Goal: Task Accomplishment & Management: Manage account settings

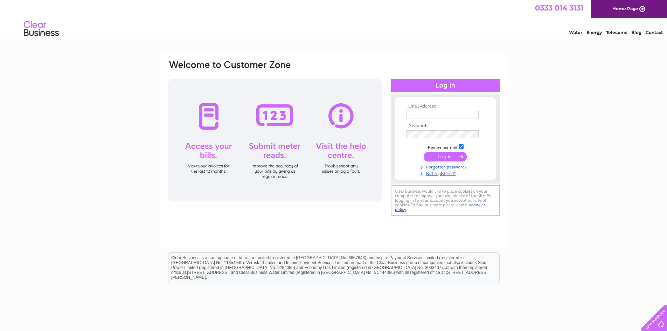
type input "braebuildingcentre@btconnect.com"
click at [450, 157] on input "submit" at bounding box center [445, 157] width 43 height 10
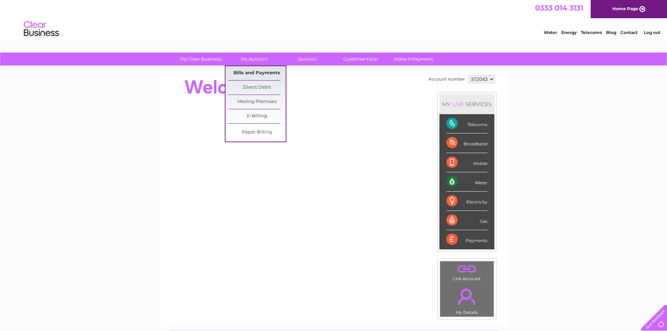
click at [259, 74] on link "Bills and Payments" at bounding box center [257, 73] width 58 height 14
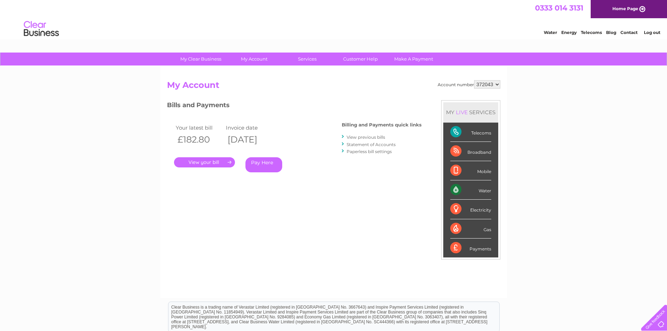
click at [368, 137] on link "View previous bills" at bounding box center [366, 136] width 39 height 5
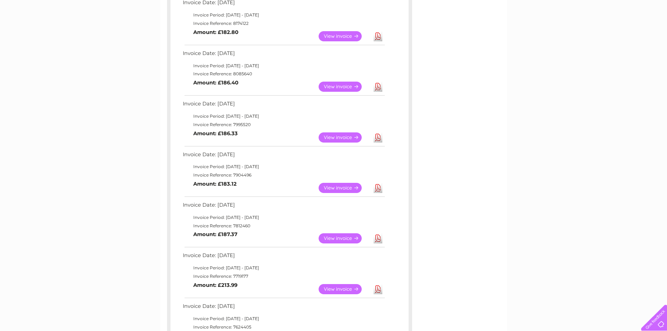
scroll to position [210, 0]
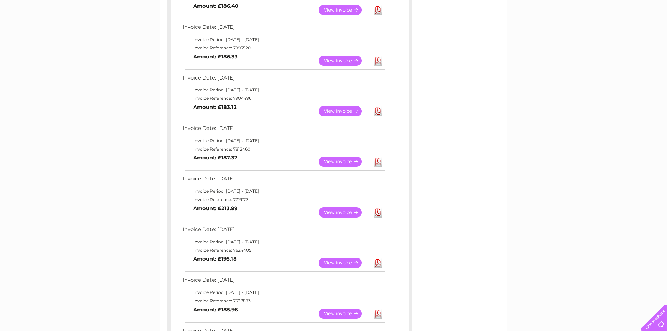
click at [352, 261] on link "View" at bounding box center [344, 263] width 51 height 10
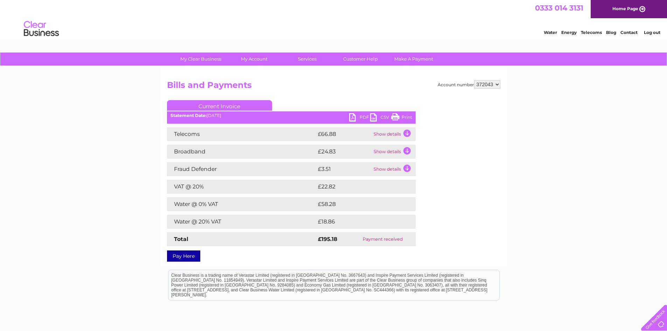
click at [357, 121] on link "PDF" at bounding box center [359, 118] width 21 height 10
